Goal: Task Accomplishment & Management: Manage account settings

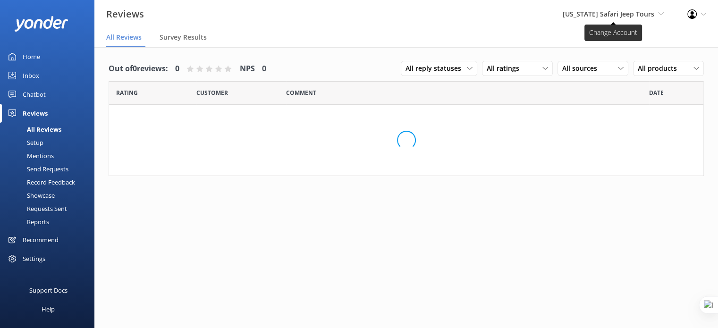
click at [635, 11] on div "Arizona Safari Jeep Tours Yonder demo Musket Cove Island Resort & Marina Bea Ab…" at bounding box center [613, 14] width 125 height 28
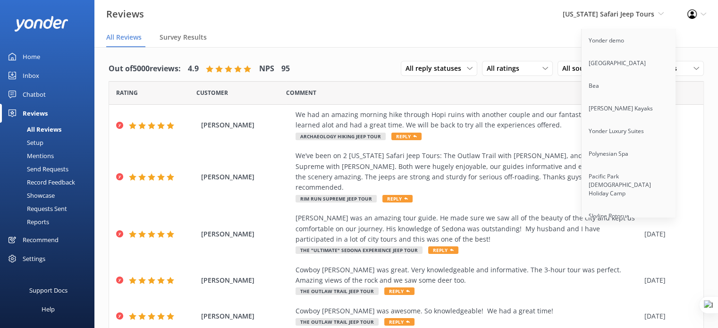
scroll to position [7000, 0]
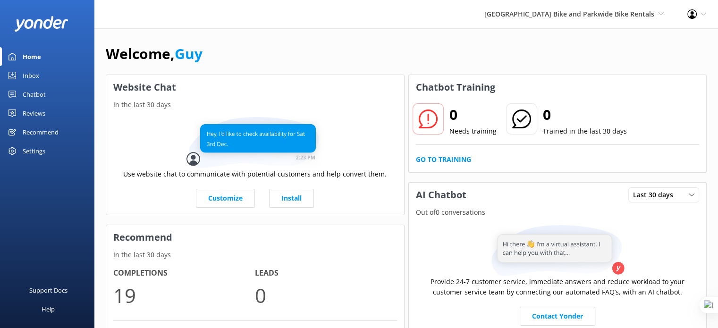
click at [32, 150] on div "Settings" at bounding box center [34, 151] width 23 height 19
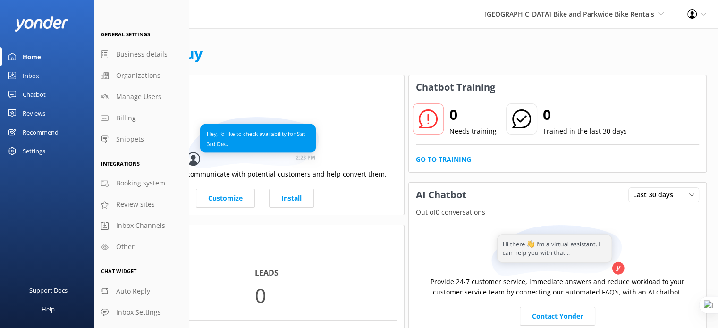
click at [47, 131] on div "Recommend" at bounding box center [41, 132] width 36 height 19
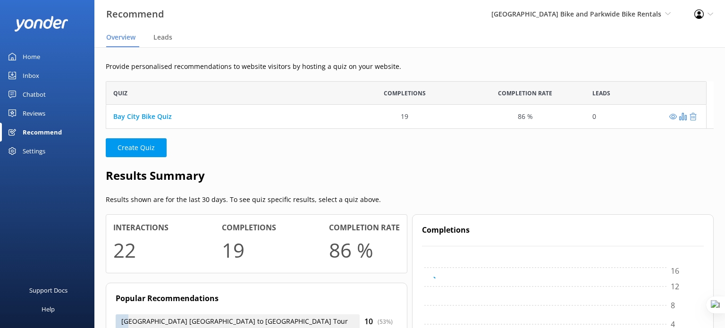
scroll to position [8, 8]
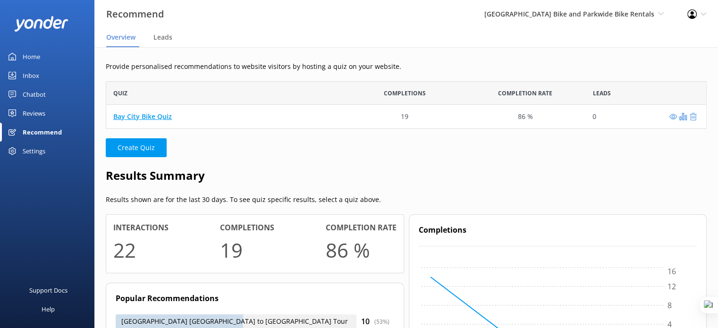
click at [163, 117] on link "Bay City Bike Quiz" at bounding box center [142, 116] width 59 height 9
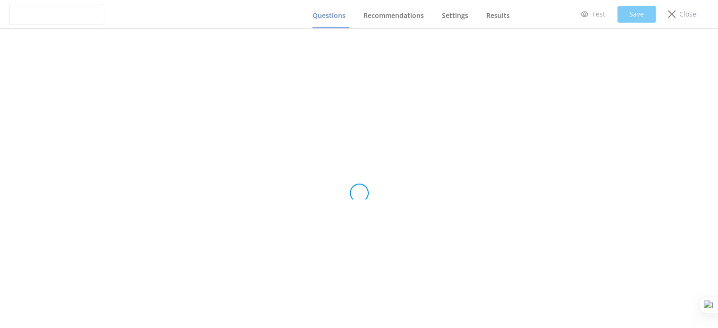
type input "Bay City Bike Quiz"
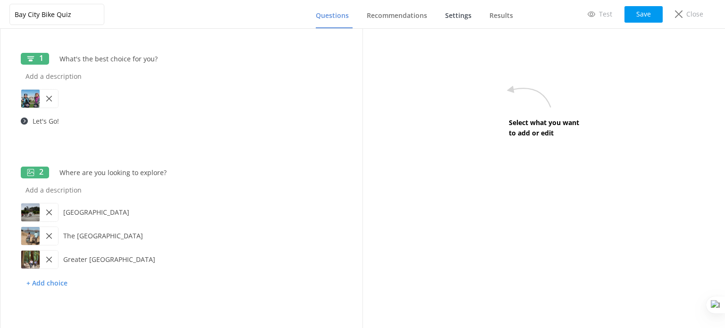
click at [463, 15] on span "Settings" at bounding box center [458, 15] width 26 height 9
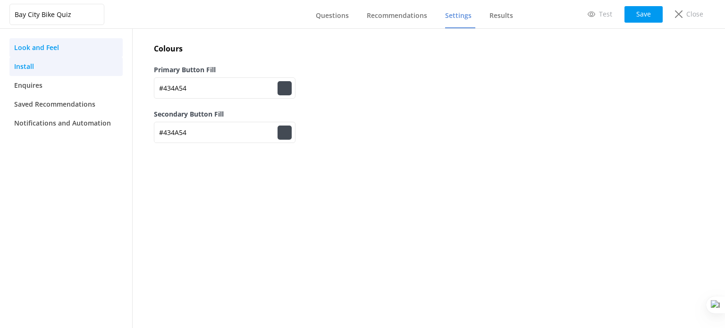
click at [49, 66] on link "Install" at bounding box center [65, 66] width 113 height 19
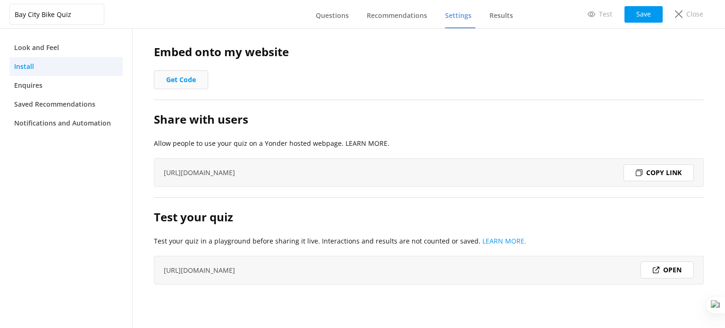
click at [182, 79] on button "Get Code" at bounding box center [181, 79] width 54 height 19
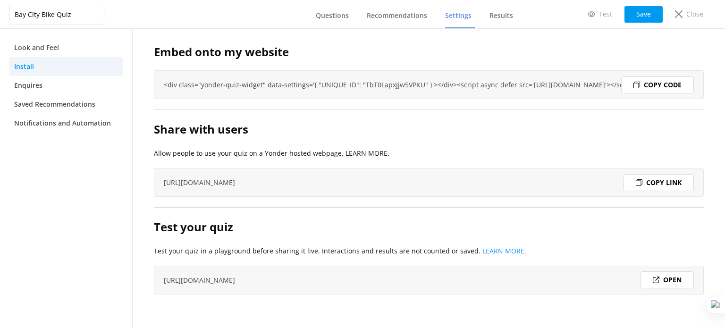
click at [648, 90] on div "Copy code" at bounding box center [657, 84] width 73 height 17
click at [398, 12] on span "Recommendations" at bounding box center [397, 15] width 60 height 9
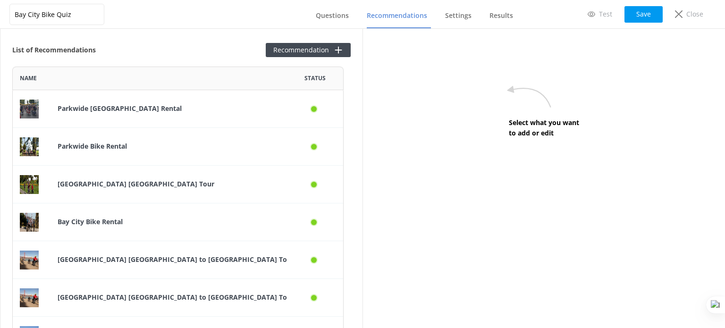
scroll to position [319, 324]
click at [150, 114] on p "Parkwide [GEOGRAPHIC_DATA] Rental" at bounding box center [169, 108] width 222 height 10
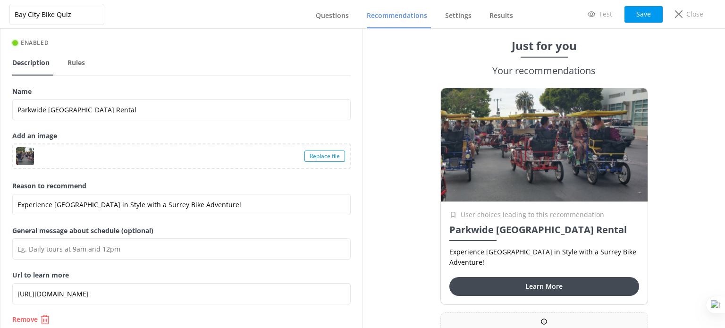
scroll to position [41, 0]
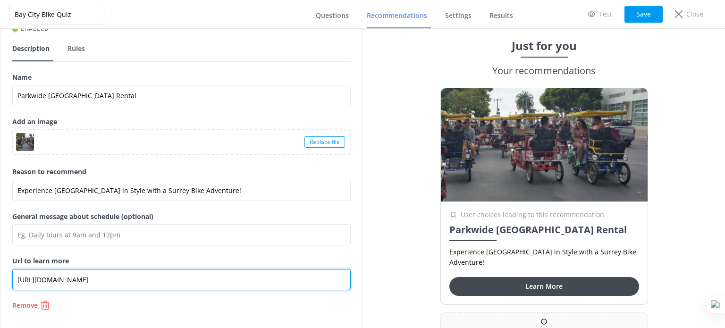
click at [85, 280] on input "[URL][DOMAIN_NAME]" at bounding box center [181, 279] width 338 height 21
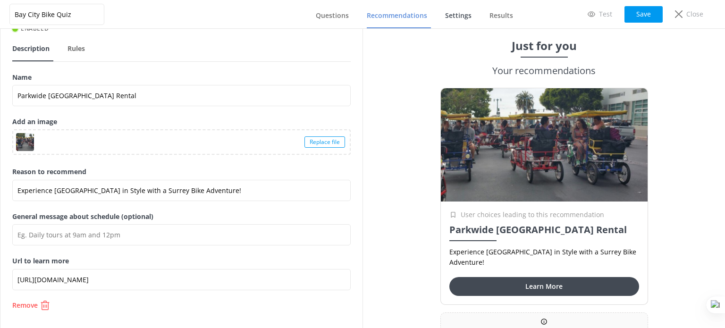
click at [464, 16] on span "Settings" at bounding box center [458, 15] width 26 height 9
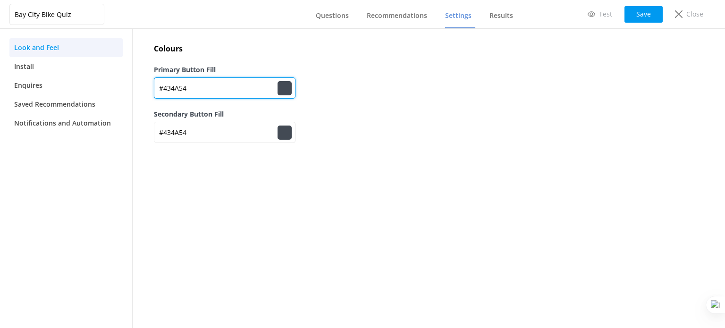
drag, startPoint x: 202, startPoint y: 87, endPoint x: 158, endPoint y: 85, distance: 43.9
click at [158, 85] on input "#434A54" at bounding box center [225, 87] width 142 height 21
paste input "465AA9"
type input "465AA9"
type input "#000000"
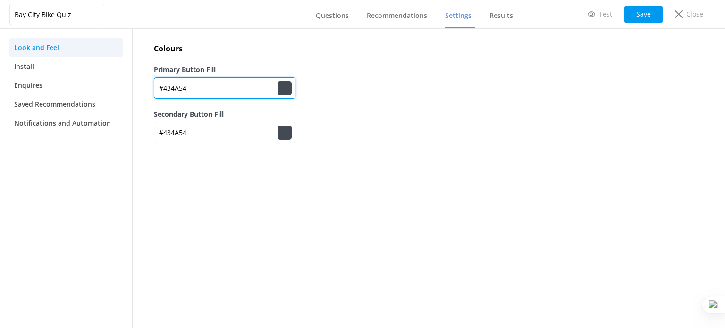
type input "#434a54"
click at [162, 89] on input "465AA9" at bounding box center [225, 87] width 142 height 21
click at [160, 88] on input "465AA9" at bounding box center [225, 87] width 142 height 21
type input "#465AA9"
type input "#465aa9"
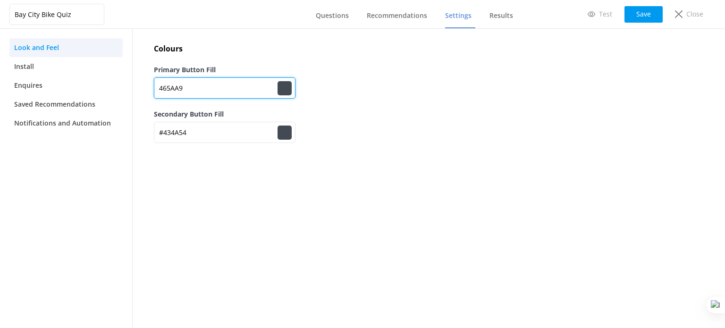
type input "#434a54"
type input "#465AA9"
click at [624, 80] on div "Primary Button Fill #465AA9 #465aa9" at bounding box center [429, 87] width 550 height 44
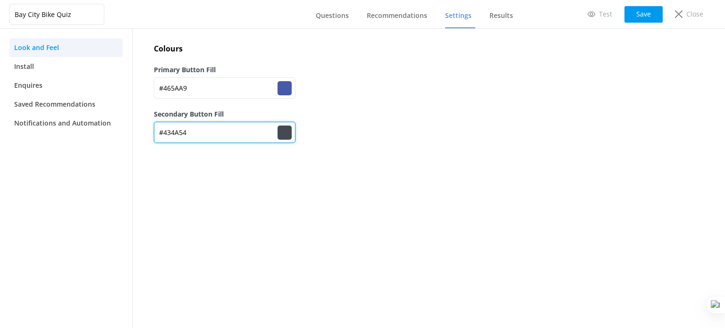
drag, startPoint x: 186, startPoint y: 128, endPoint x: 163, endPoint y: 131, distance: 23.3
click at [163, 131] on input "#434A54" at bounding box center [225, 132] width 142 height 21
paste input "DB7427"
type input "#465aa9"
type input "#DB7427"
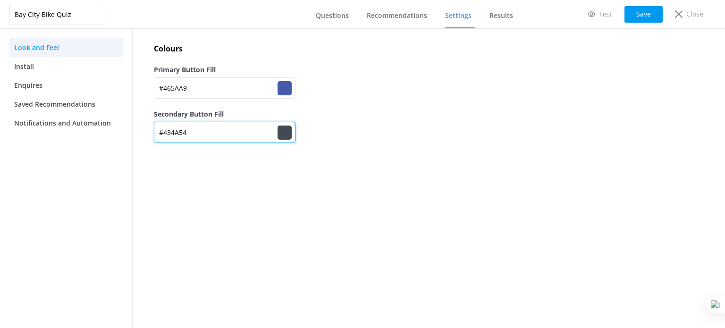
type input "#db7427"
type input "#DB7427"
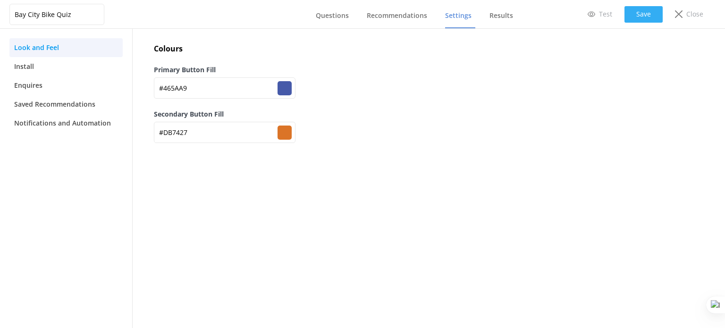
click at [648, 16] on button "Save" at bounding box center [643, 14] width 38 height 17
type input "#465aa9"
type input "#db7427"
type input "#465aa9"
type input "#db7427"
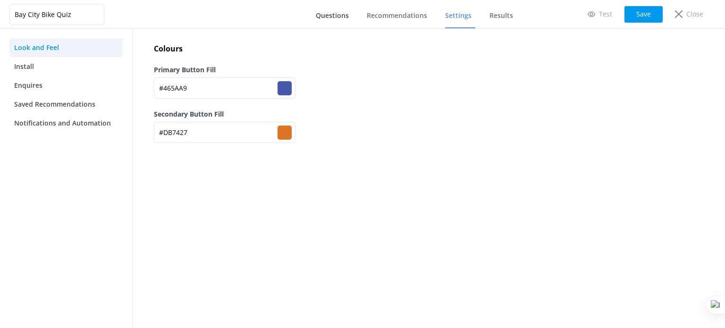
drag, startPoint x: 338, startPoint y: 15, endPoint x: 344, endPoint y: 15, distance: 6.1
click at [338, 15] on span "Questions" at bounding box center [332, 15] width 33 height 9
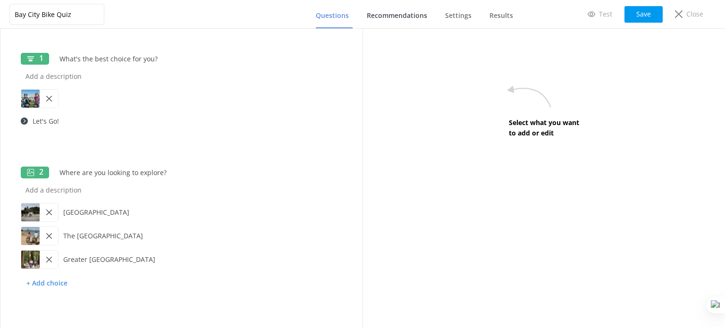
click at [396, 15] on span "Recommendations" at bounding box center [397, 15] width 60 height 9
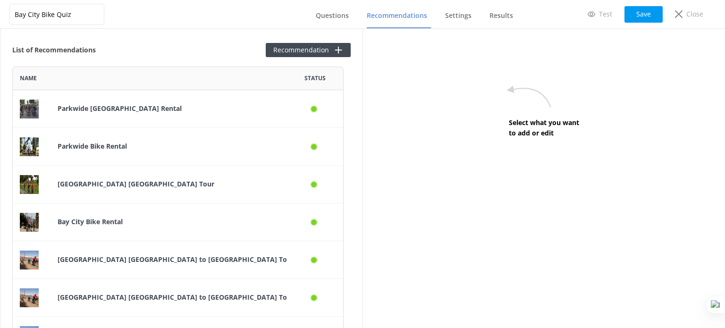
scroll to position [319, 324]
click at [468, 17] on span "Settings" at bounding box center [458, 15] width 26 height 9
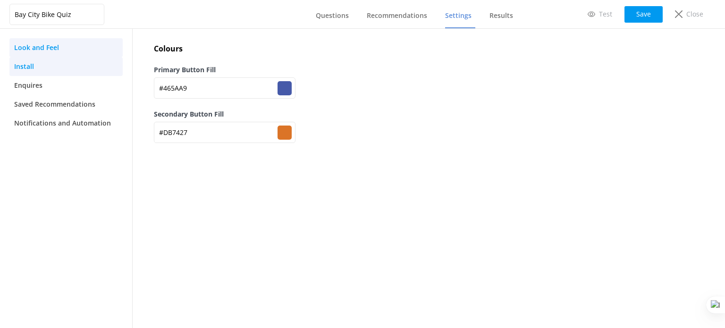
click at [51, 64] on link "Install" at bounding box center [65, 66] width 113 height 19
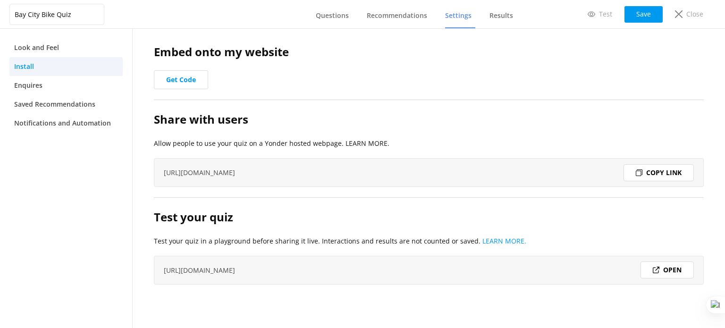
click at [643, 174] on div "Copy link" at bounding box center [659, 172] width 70 height 17
